Goal: Find specific page/section: Find specific page/section

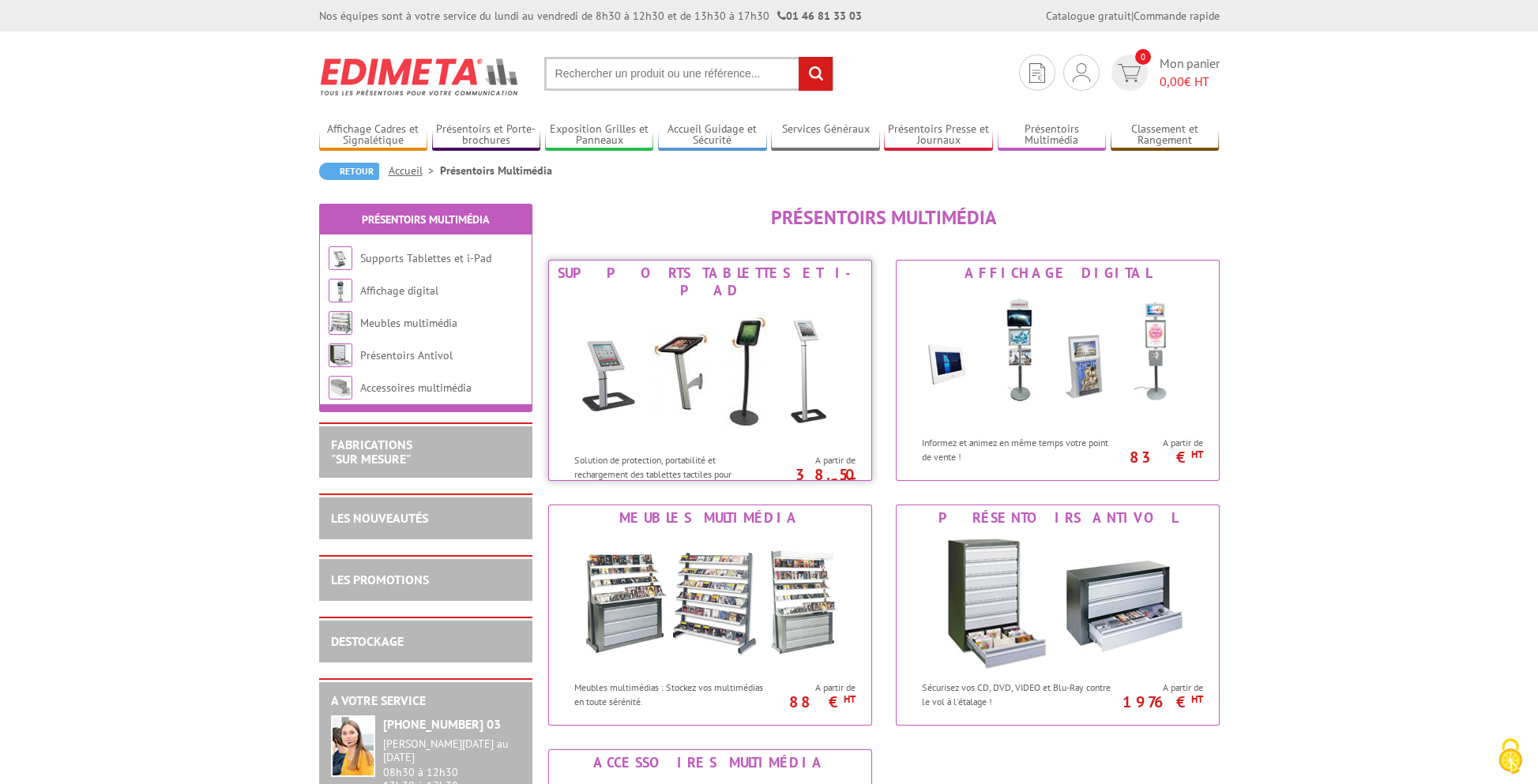
click at [763, 341] on img at bounding box center [710, 374] width 293 height 142
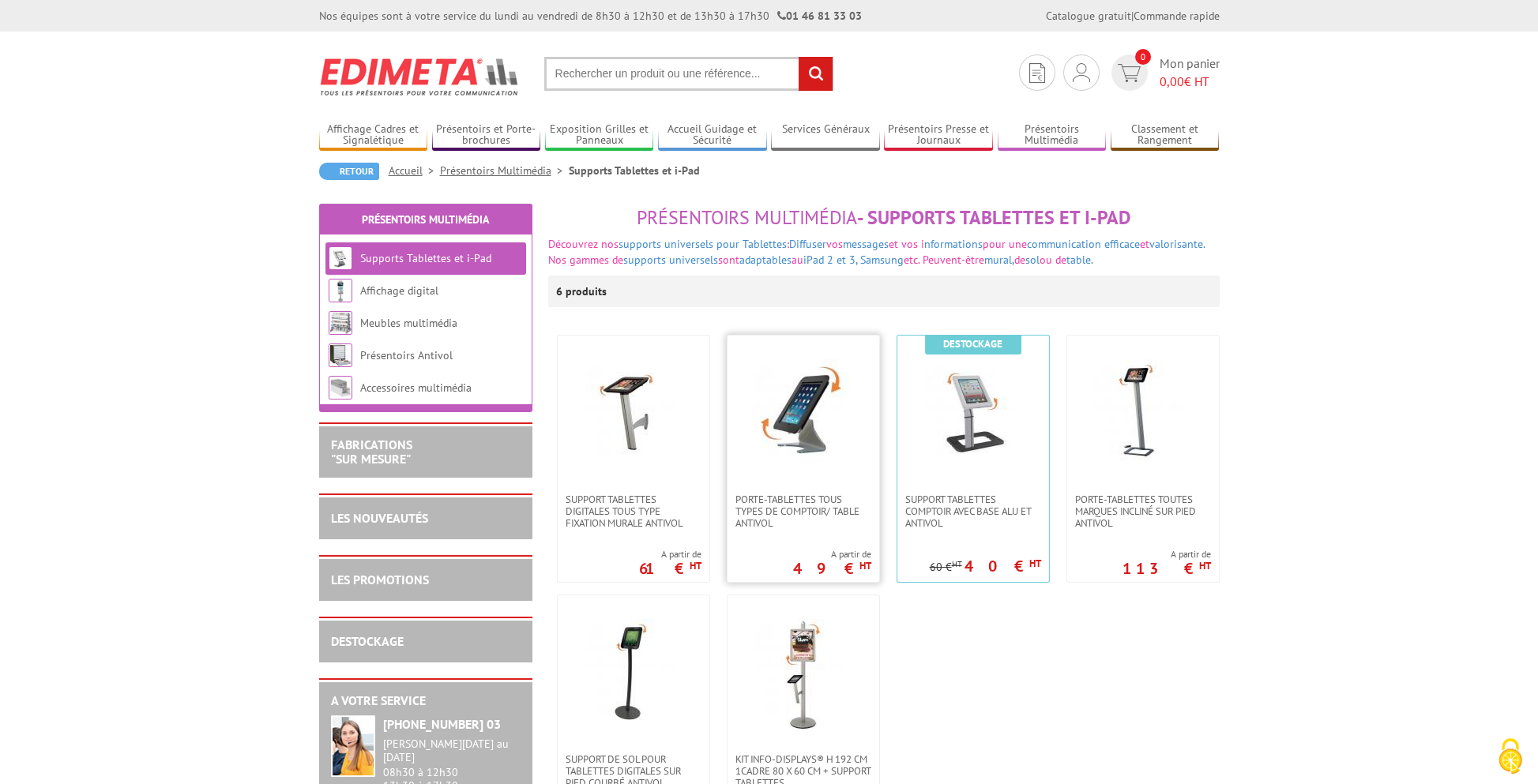
click at [802, 455] on img at bounding box center [803, 414] width 110 height 110
